Goal: Task Accomplishment & Management: Complete application form

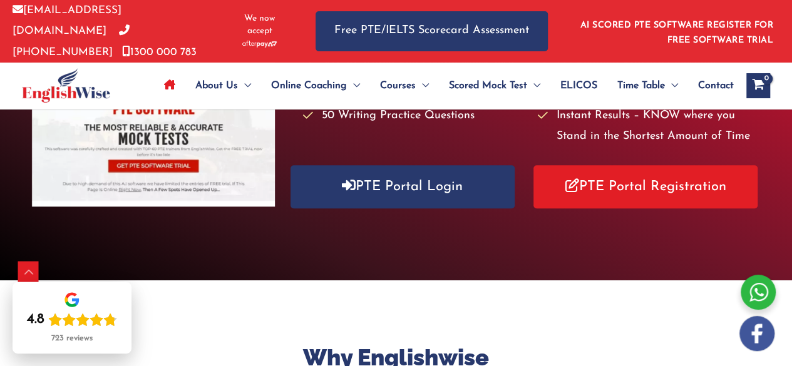
scroll to position [235, 0]
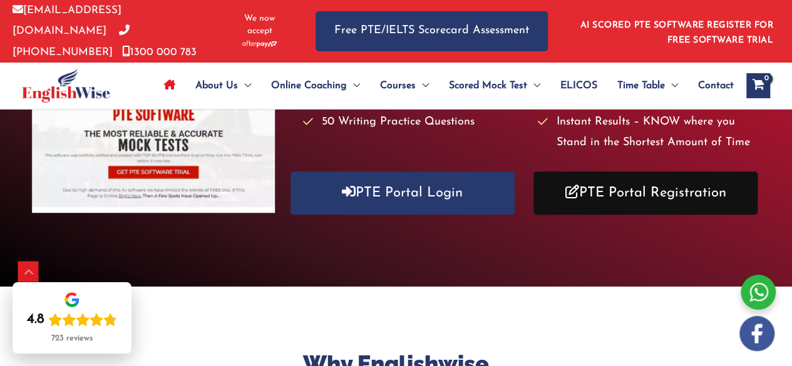
click at [694, 181] on link "PTE Portal Registration" at bounding box center [646, 193] width 224 height 43
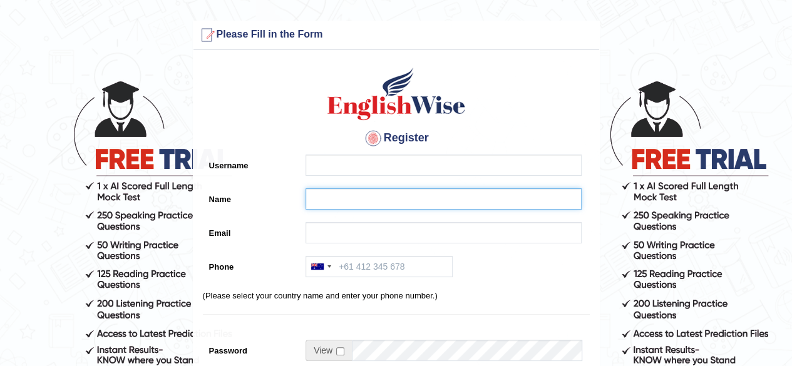
click at [329, 195] on input "Name" at bounding box center [444, 198] width 276 height 21
paste input "[PERSON_NAME]"
type input "[PERSON_NAME]"
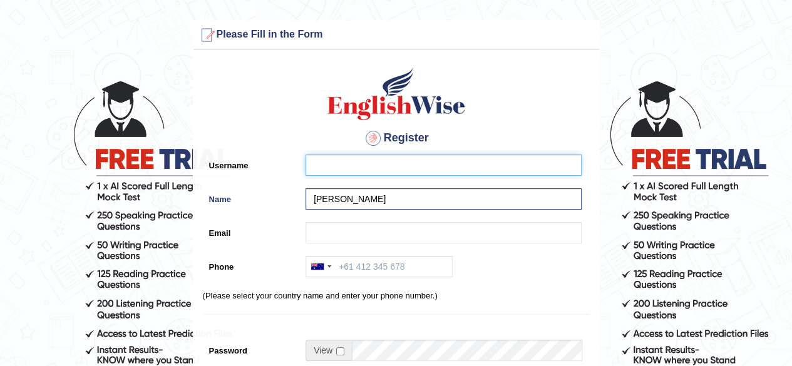
click at [346, 170] on input "Username" at bounding box center [444, 165] width 276 height 21
paste input "santosh_parramatta"
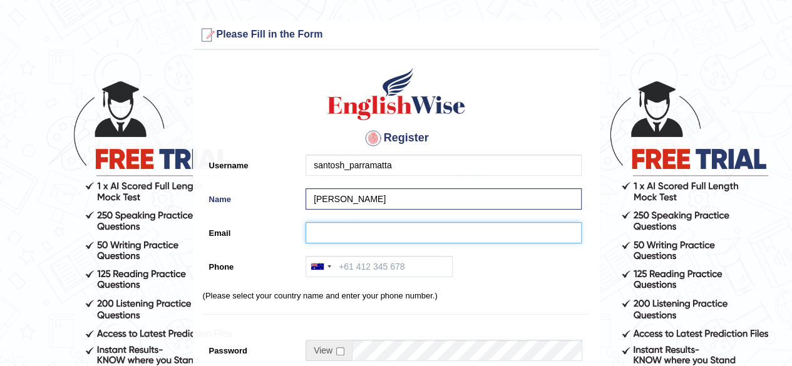
click at [328, 239] on input "Email" at bounding box center [444, 232] width 276 height 21
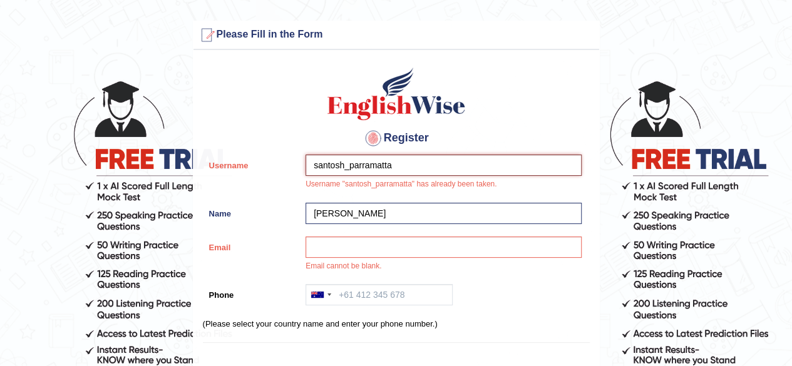
click at [342, 160] on input "santosh_parramatta" at bounding box center [444, 165] width 276 height 21
paste input "Santosh Bajgain"
type input "santoshbajgain_parramatta"
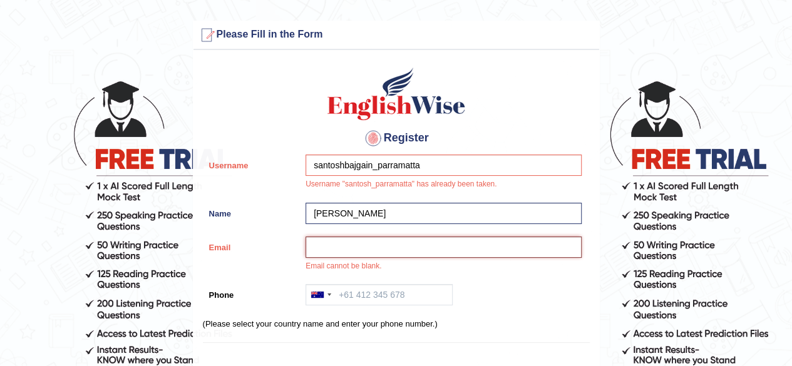
click at [367, 255] on input "Email" at bounding box center [444, 247] width 276 height 21
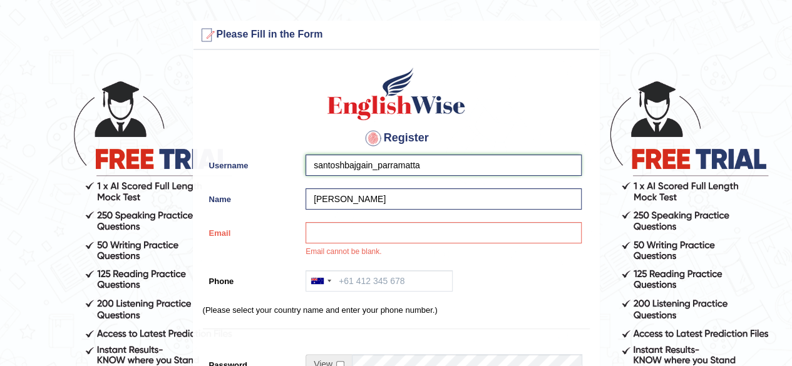
click at [316, 170] on input "santoshbajgain_parramatta" at bounding box center [444, 165] width 276 height 21
click at [326, 284] on div at bounding box center [320, 281] width 29 height 20
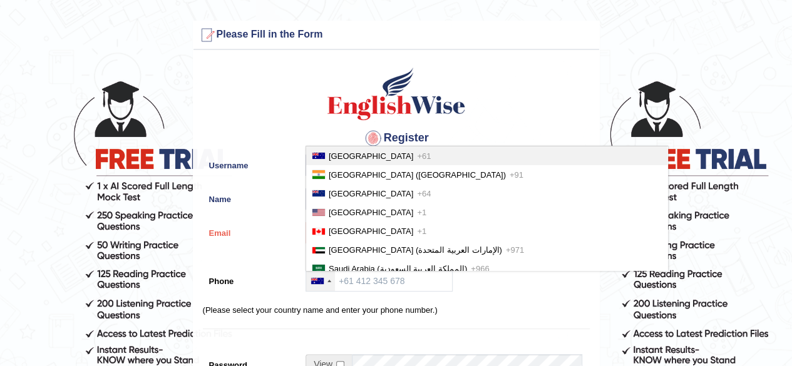
click at [354, 156] on span "[GEOGRAPHIC_DATA]" at bounding box center [371, 156] width 85 height 9
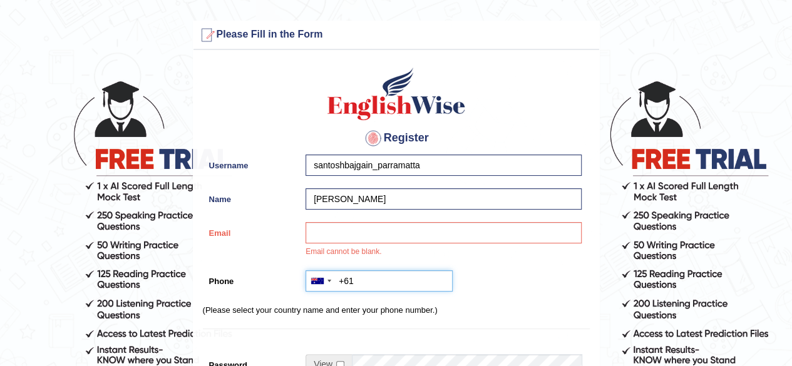
paste input "450157557"
type input "+61450157557"
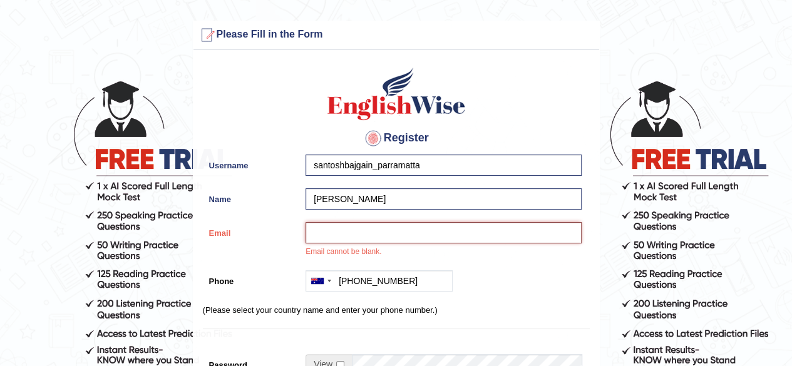
click at [341, 230] on input "Email" at bounding box center [444, 232] width 276 height 21
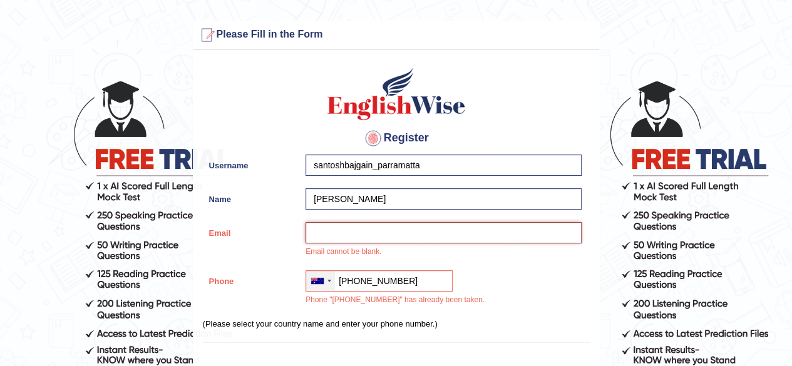
paste input "Shivi"
type input "Shivi"
paste input "bajgainsantosh134@gmail.com"
type input "bajgainsantosh134@gmail.com"
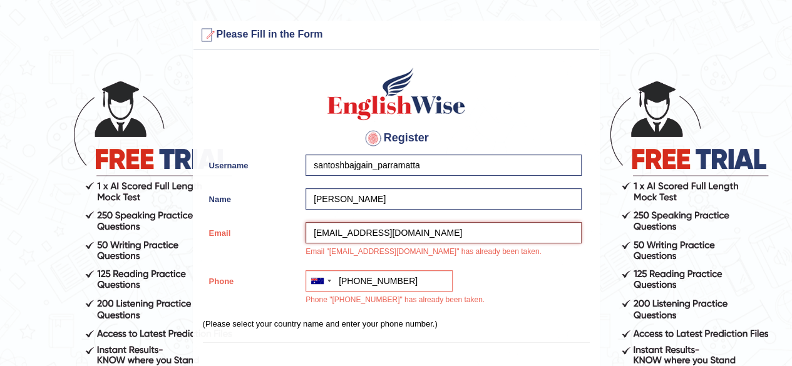
drag, startPoint x: 444, startPoint y: 232, endPoint x: 300, endPoint y: 231, distance: 144.0
click at [300, 231] on div "bajgainsantosh134@gmail.com Email "bajgainsantosh134@gmail.com" has already bee…" at bounding box center [440, 243] width 282 height 42
